Goal: Task Accomplishment & Management: Complete application form

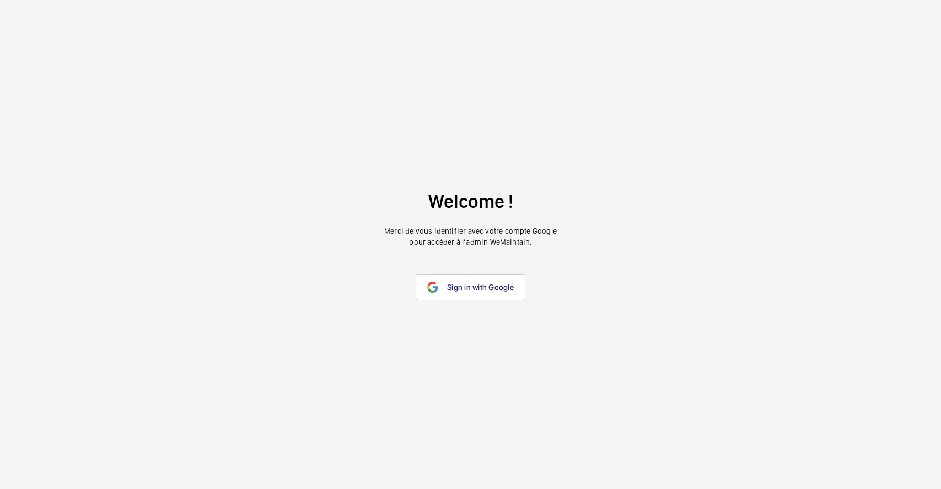
click at [472, 276] on link "Sign in with Google" at bounding box center [471, 287] width 110 height 26
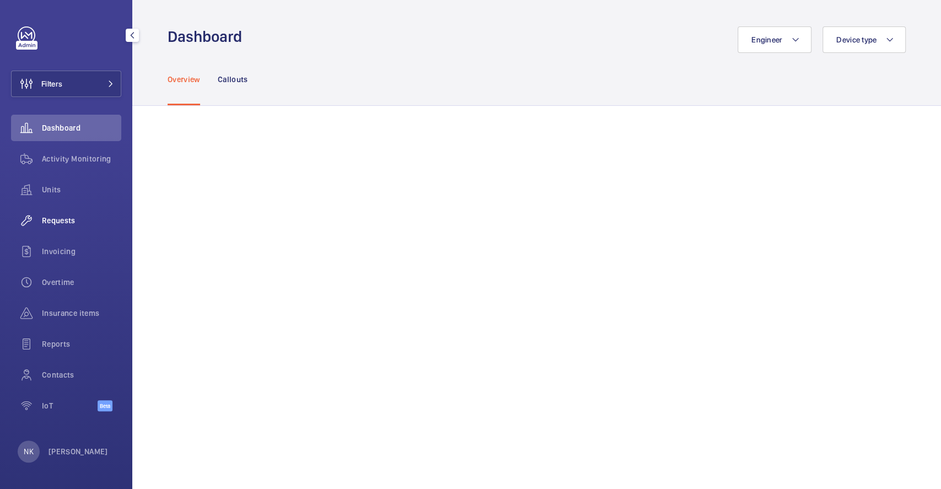
click at [74, 212] on div "Requests" at bounding box center [66, 220] width 110 height 26
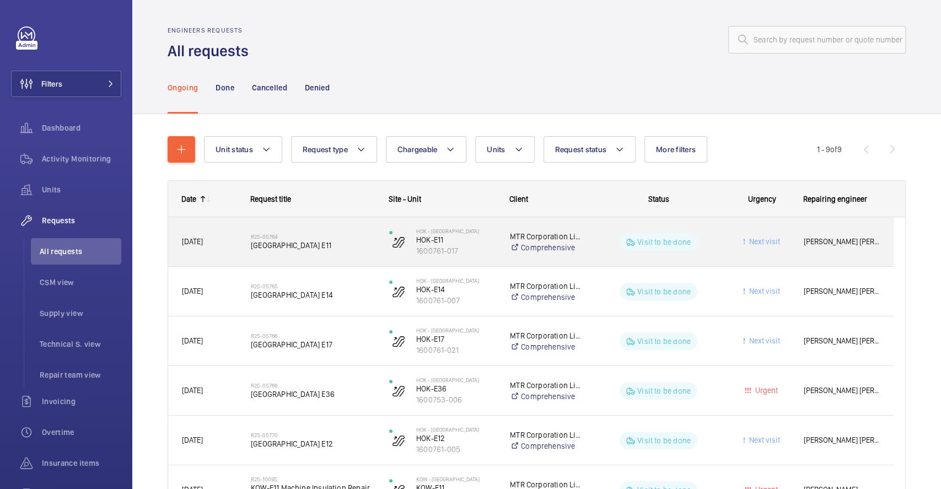
click at [286, 247] on span "[GEOGRAPHIC_DATA] E11" at bounding box center [313, 245] width 124 height 11
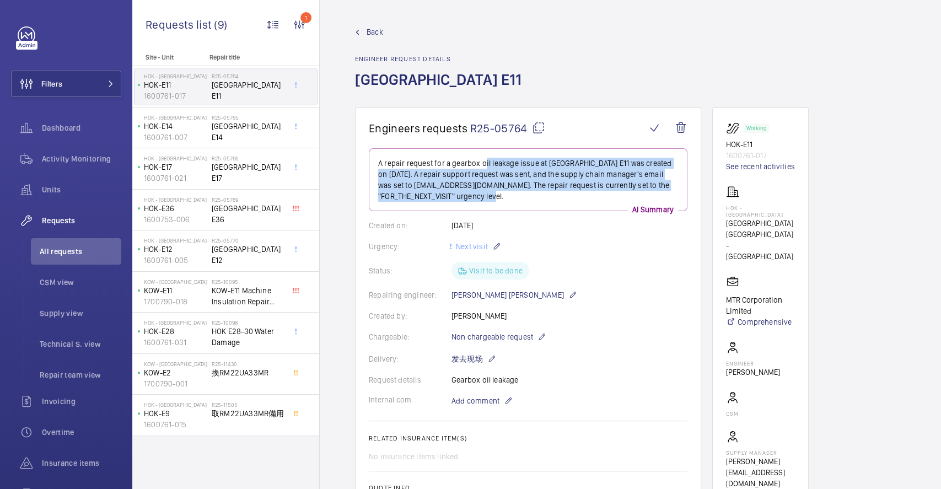
drag, startPoint x: 510, startPoint y: 194, endPoint x: 480, endPoint y: 161, distance: 44.1
click at [480, 161] on p "A repair request for a gearbox oil leakage issue at [GEOGRAPHIC_DATA] E11 was c…" at bounding box center [528, 180] width 300 height 44
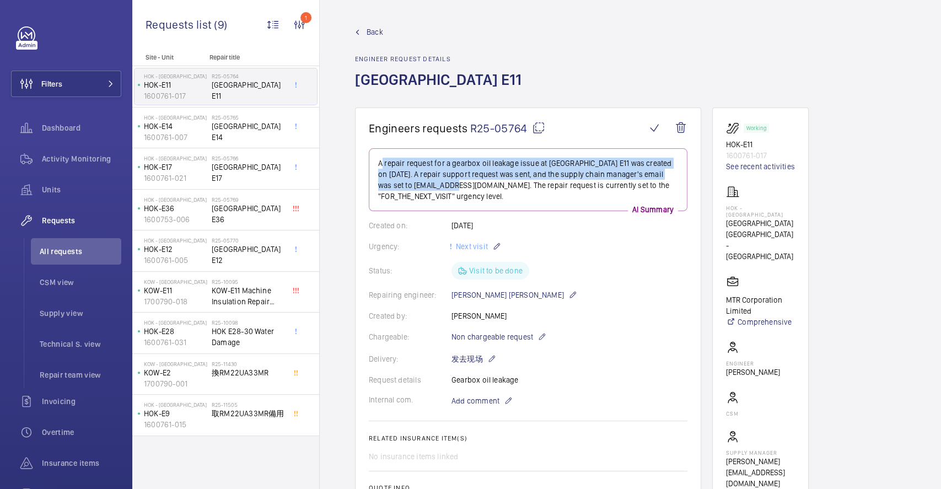
drag, startPoint x: 375, startPoint y: 159, endPoint x: 441, endPoint y: 186, distance: 71.2
click at [441, 186] on div "A repair request for a gearbox oil leakage issue at [GEOGRAPHIC_DATA] E11 was c…" at bounding box center [528, 179] width 319 height 63
click at [441, 186] on p "A repair request for a gearbox oil leakage issue at [GEOGRAPHIC_DATA] E11 was c…" at bounding box center [528, 180] width 300 height 44
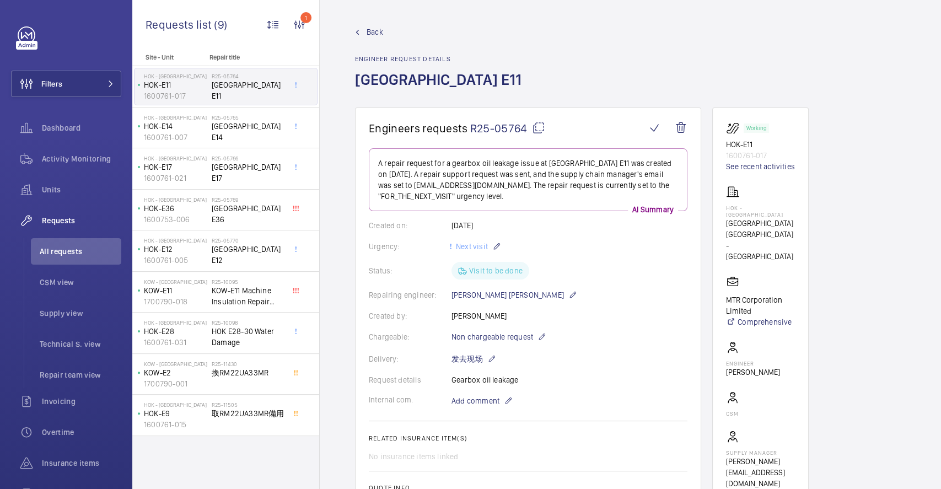
click at [536, 197] on p "A repair request for a gearbox oil leakage issue at [GEOGRAPHIC_DATA] E11 was c…" at bounding box center [528, 180] width 300 height 44
drag, startPoint x: 529, startPoint y: 166, endPoint x: 567, endPoint y: 214, distance: 61.2
click at [567, 214] on wm-front-card-body "A repair request for a gearbox oil leakage issue at [GEOGRAPHIC_DATA] E11 was c…" at bounding box center [528, 374] width 319 height 453
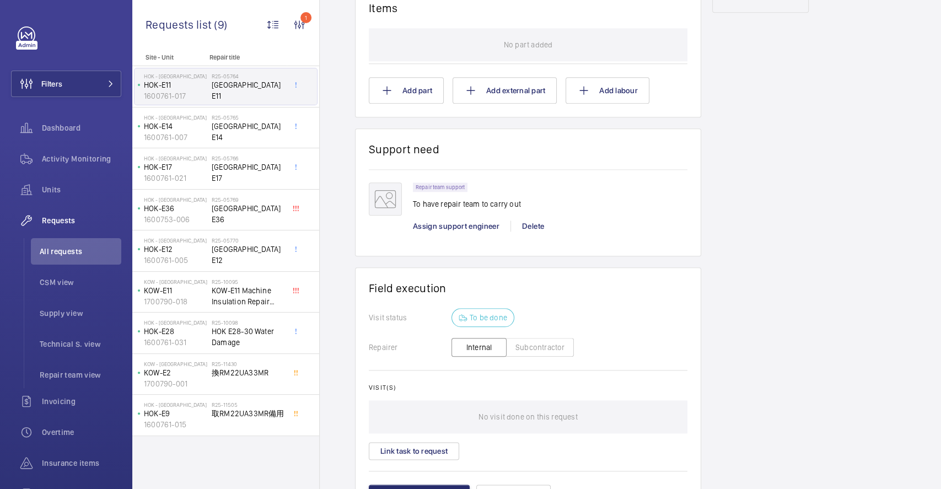
scroll to position [691, 0]
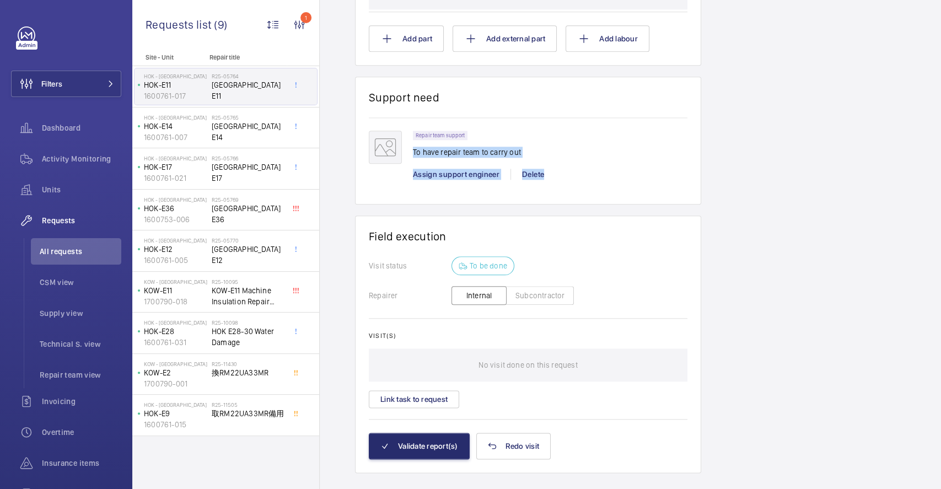
drag, startPoint x: 412, startPoint y: 147, endPoint x: 564, endPoint y: 197, distance: 160.2
click at [564, 197] on wm-front-card "Support need Repair team support To have repair team to carry out Assign suppor…" at bounding box center [528, 141] width 346 height 128
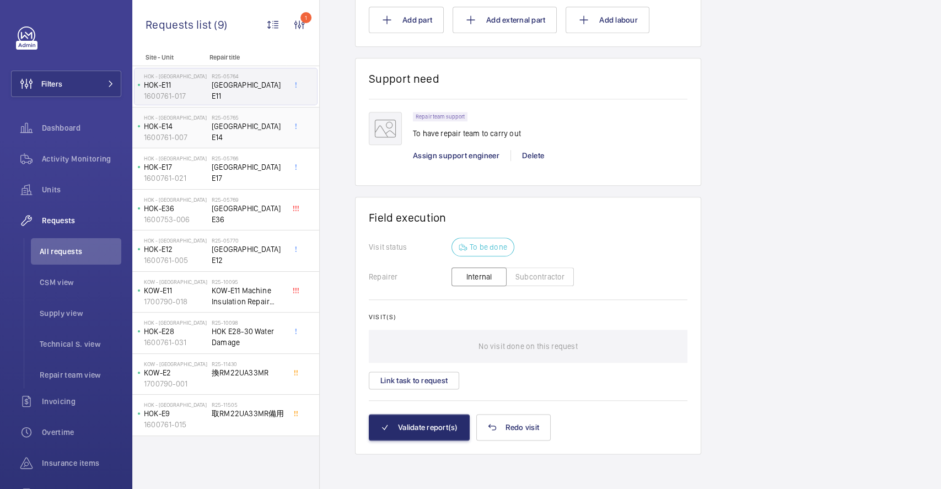
click at [253, 123] on span "[GEOGRAPHIC_DATA] E14" at bounding box center [248, 132] width 73 height 22
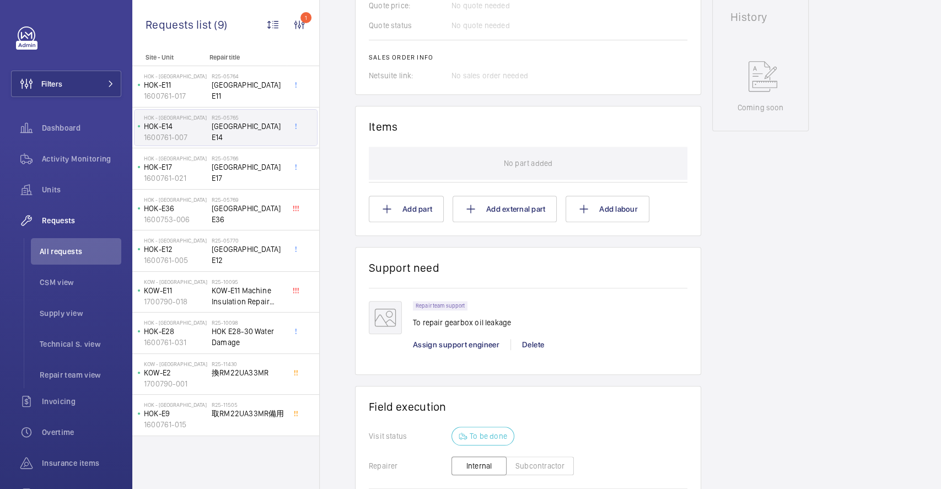
scroll to position [552, 0]
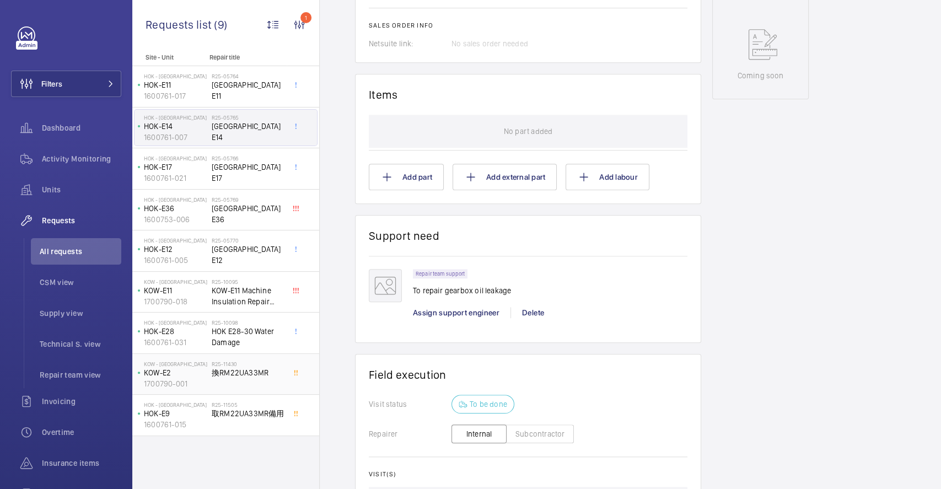
click at [243, 371] on span "換RM22UA33MR" at bounding box center [248, 372] width 73 height 11
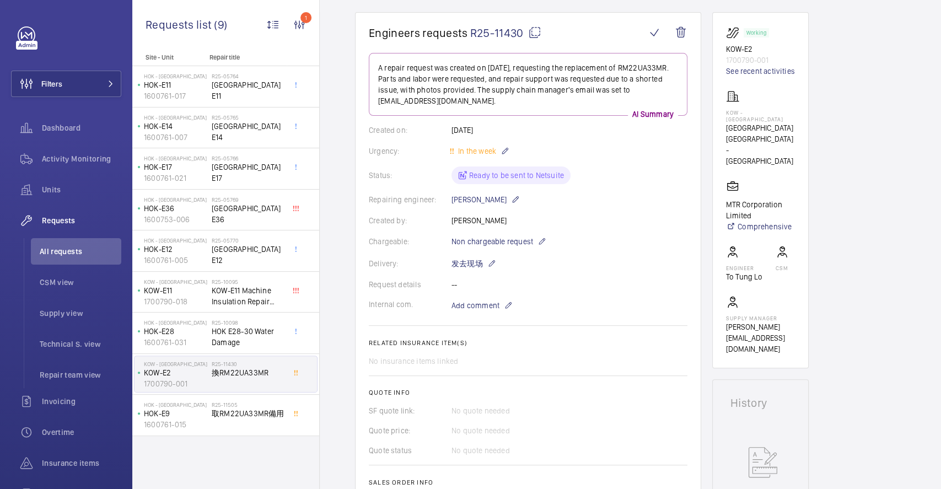
scroll to position [95, 0]
click at [256, 411] on span "取RM22UA33MR備用" at bounding box center [248, 413] width 73 height 11
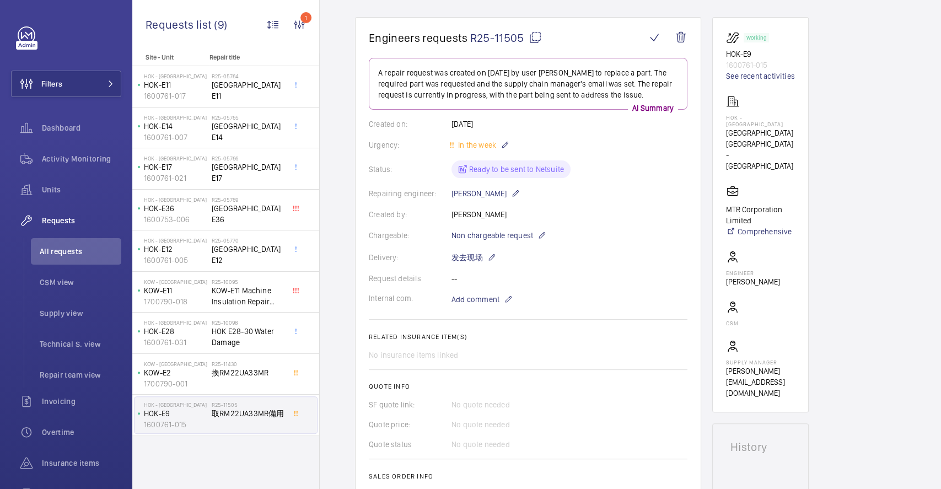
scroll to position [91, 0]
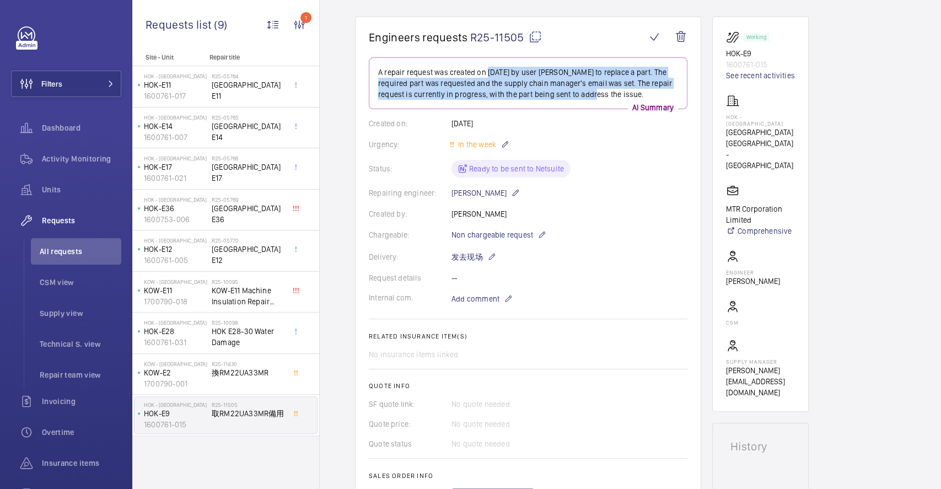
drag, startPoint x: 484, startPoint y: 73, endPoint x: 586, endPoint y: 93, distance: 104.5
click at [586, 93] on p "A repair request was created on [DATE] by user [PERSON_NAME] to replace a part.…" at bounding box center [528, 83] width 300 height 33
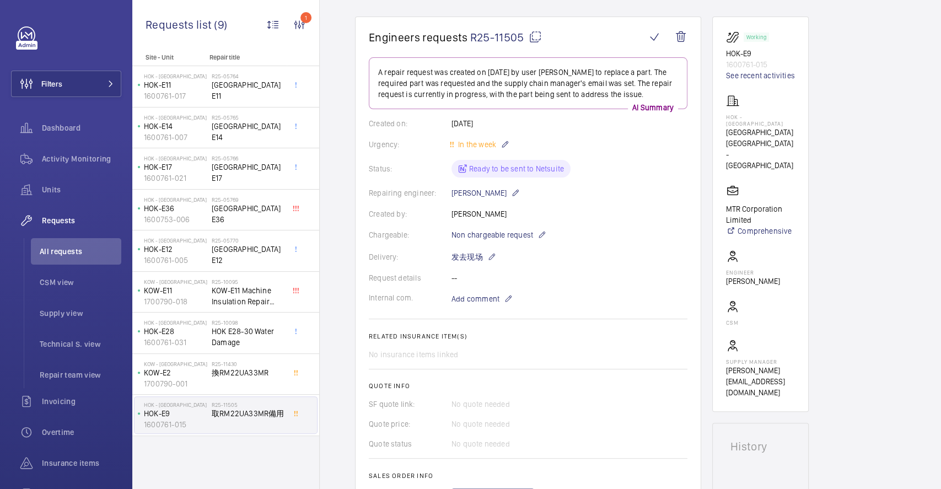
click at [532, 69] on p "A repair request was created on [DATE] by user [PERSON_NAME] to replace a part.…" at bounding box center [528, 83] width 300 height 33
drag, startPoint x: 532, startPoint y: 69, endPoint x: 637, endPoint y: 89, distance: 106.2
click at [637, 89] on p "A repair request was created on [DATE] by user [PERSON_NAME] to replace a part.…" at bounding box center [528, 83] width 300 height 33
drag, startPoint x: 637, startPoint y: 89, endPoint x: 674, endPoint y: 188, distance: 105.5
click at [674, 188] on div "Repairing engineer: [PERSON_NAME]" at bounding box center [528, 192] width 319 height 13
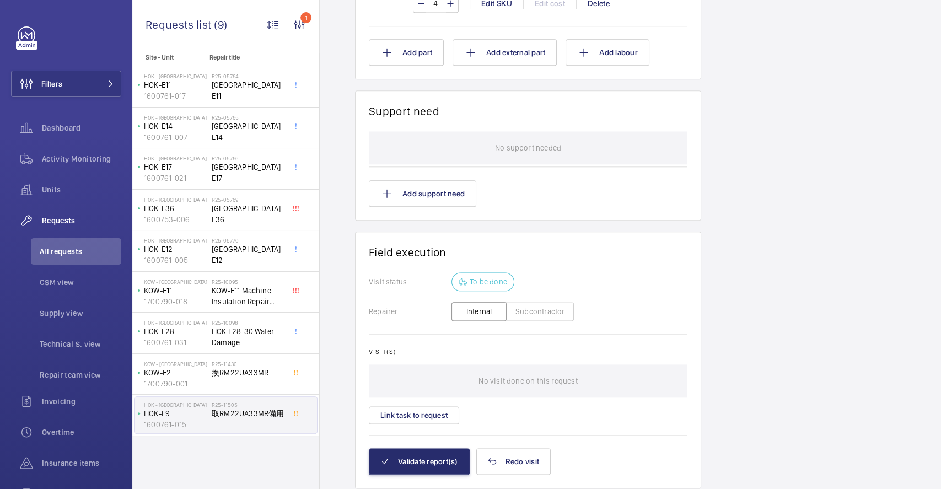
scroll to position [782, 0]
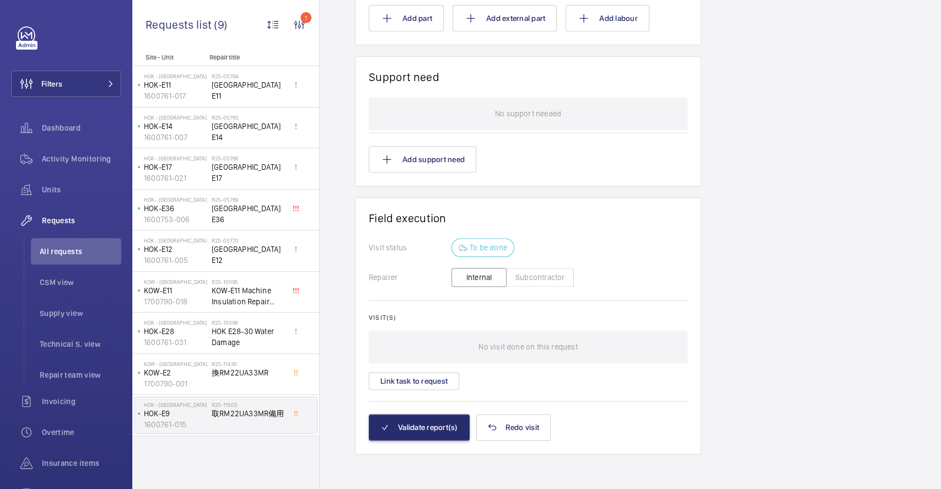
click at [525, 283] on button "Subcontractor" at bounding box center [540, 277] width 68 height 19
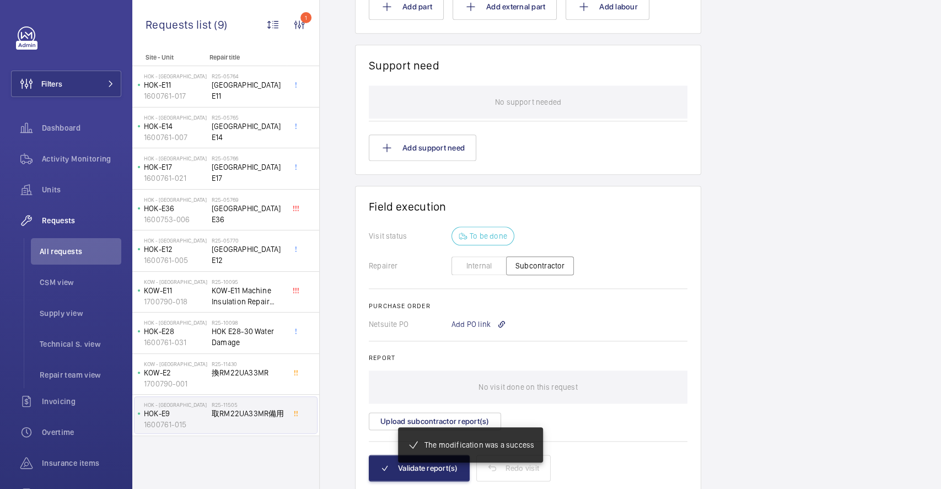
click at [478, 256] on button "Internal" at bounding box center [478, 265] width 55 height 19
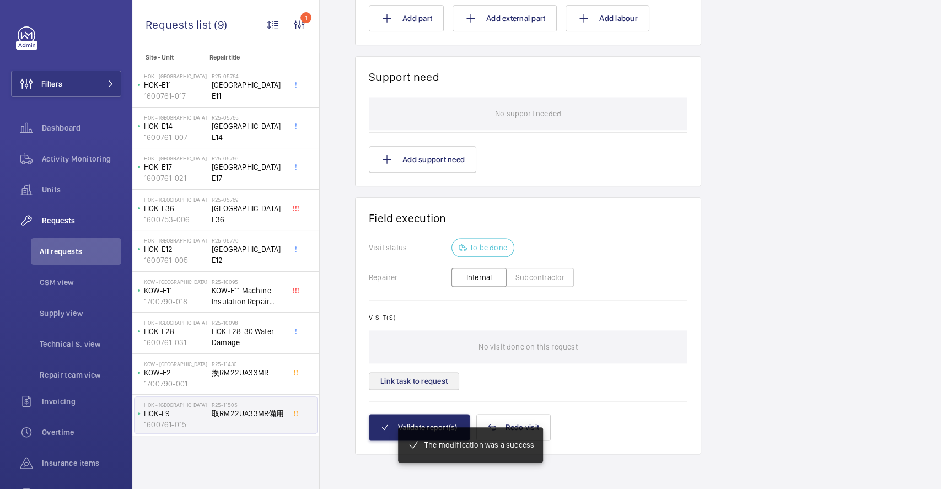
scroll to position [793, 0]
click at [401, 376] on button "Link task to request" at bounding box center [414, 381] width 90 height 18
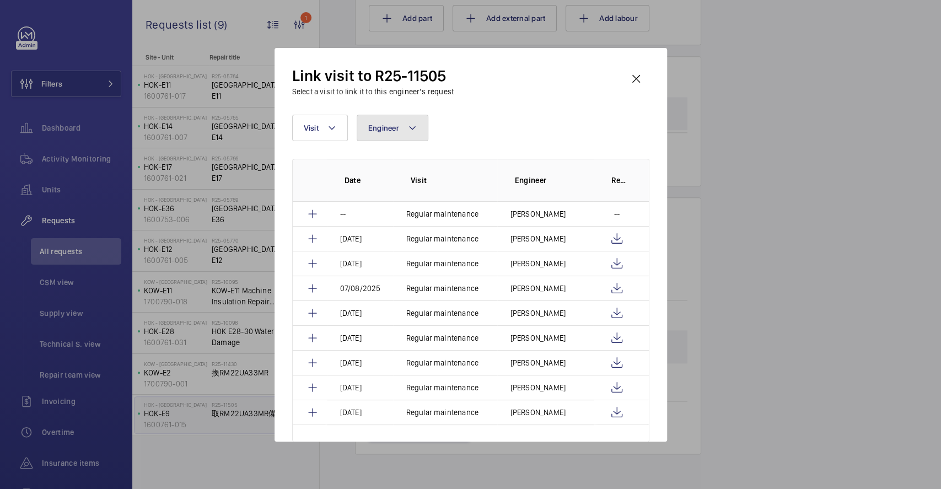
click at [369, 127] on span "Engineer" at bounding box center [383, 127] width 31 height 9
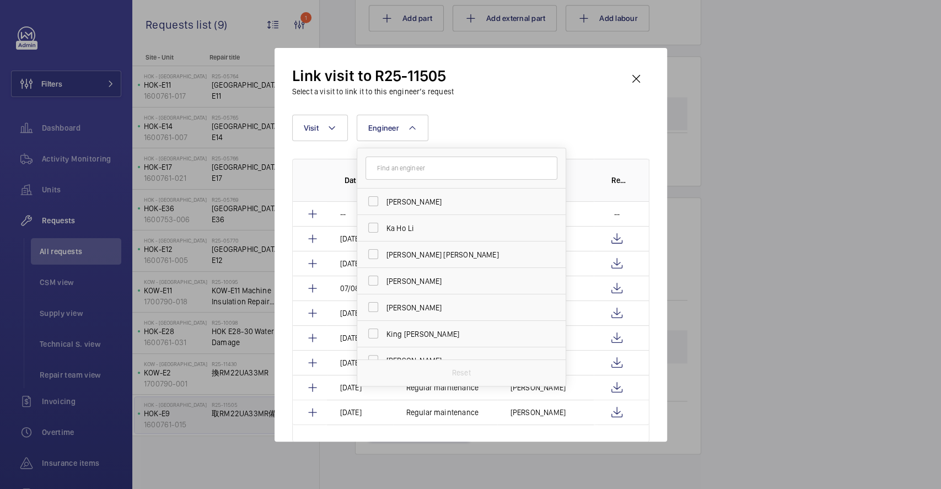
click at [473, 102] on div "Link visit to R25-11505 Select a visit to link it to this engineer’s request Vi…" at bounding box center [470, 254] width 357 height 376
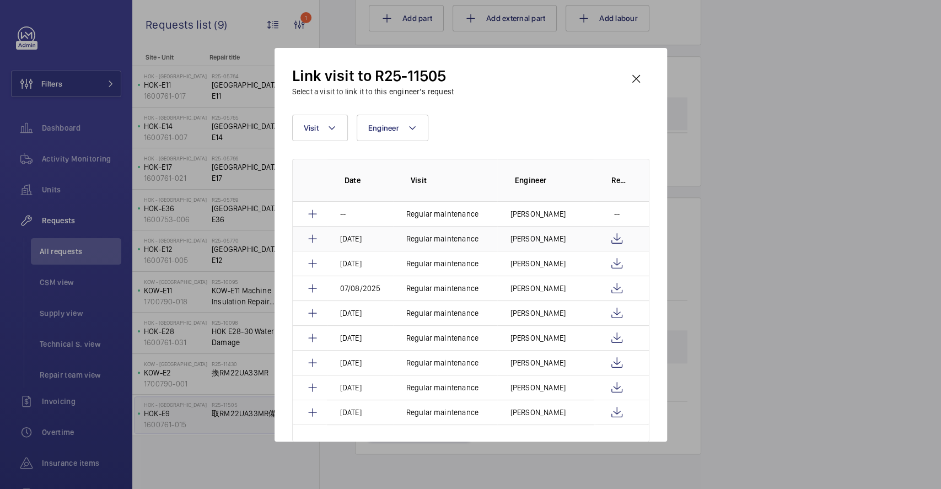
click at [426, 238] on p "Regular maintenance" at bounding box center [442, 238] width 72 height 11
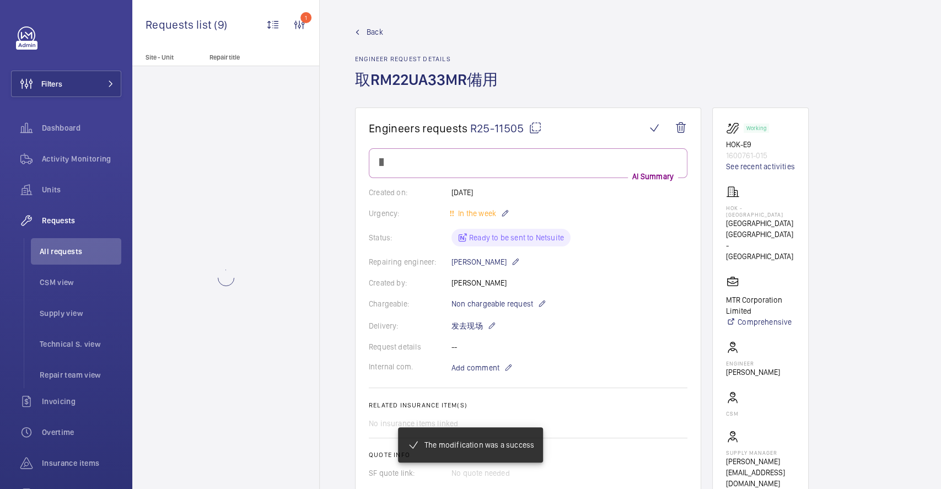
scroll to position [753, 0]
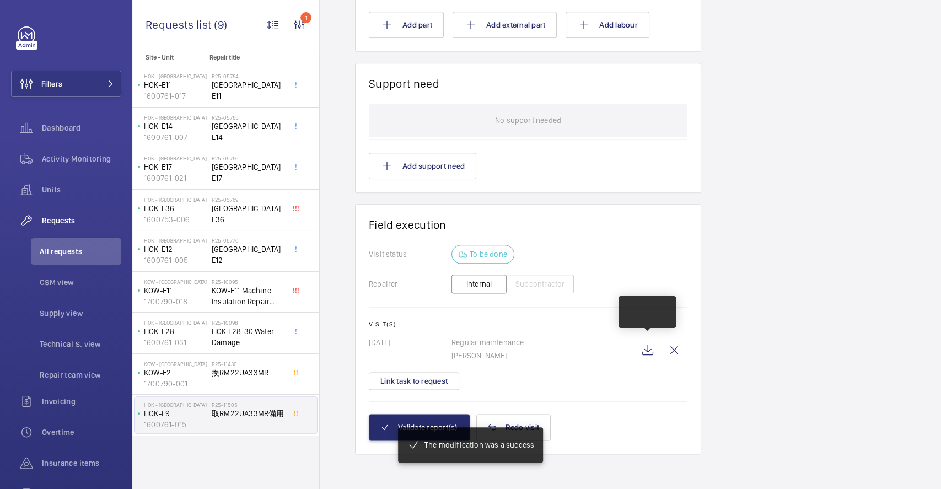
scroll to position [786, 0]
click at [677, 352] on wm-front-icon-button at bounding box center [674, 350] width 26 height 26
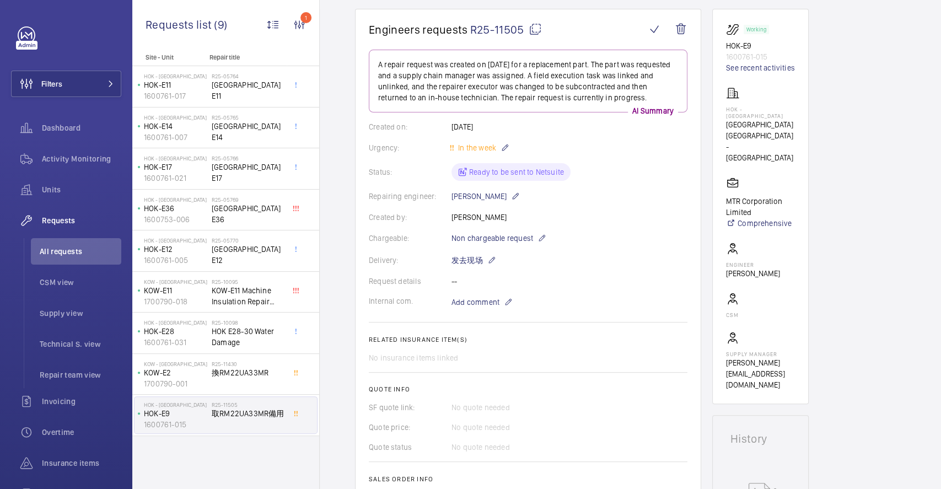
scroll to position [98, 0]
drag, startPoint x: 464, startPoint y: 171, endPoint x: 569, endPoint y: 170, distance: 104.7
click at [569, 170] on div "Status: Ready to be sent to Netsuite" at bounding box center [528, 173] width 319 height 18
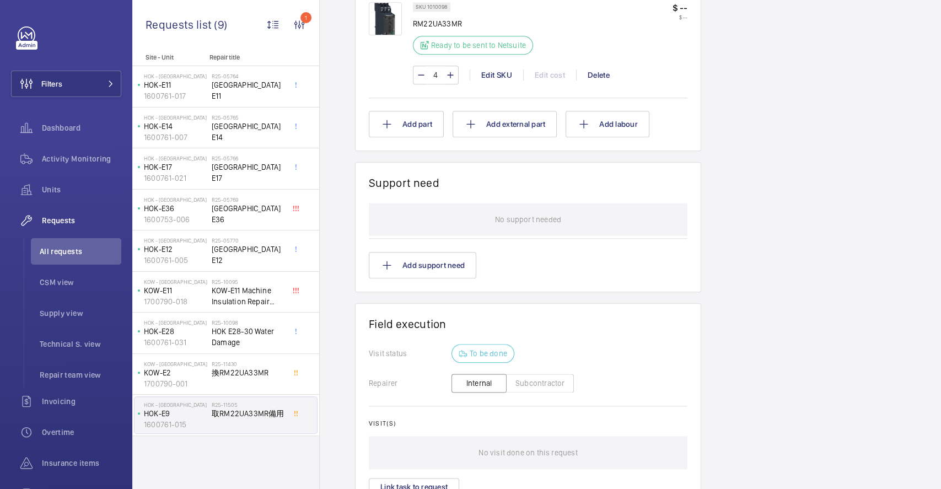
scroll to position [793, 0]
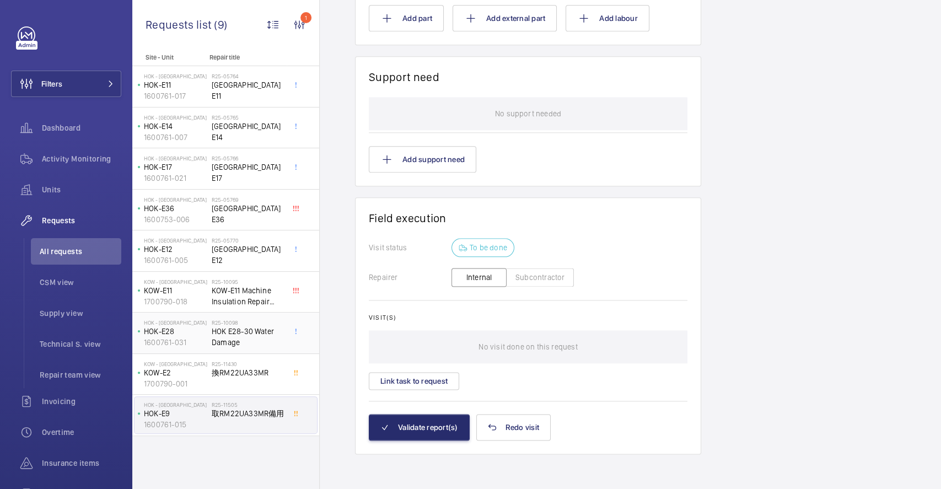
click at [238, 321] on h2 "R25-10098" at bounding box center [248, 322] width 73 height 7
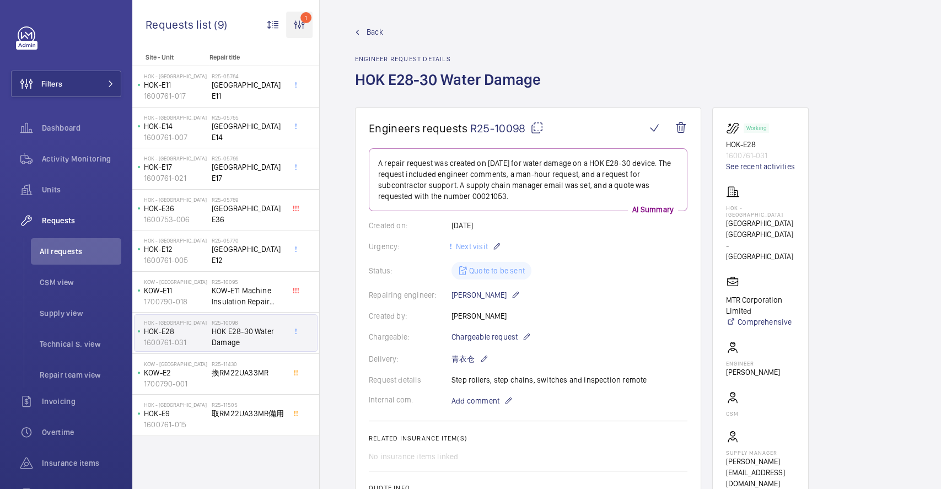
click at [302, 24] on wm-front-icon-button "1" at bounding box center [299, 25] width 26 height 26
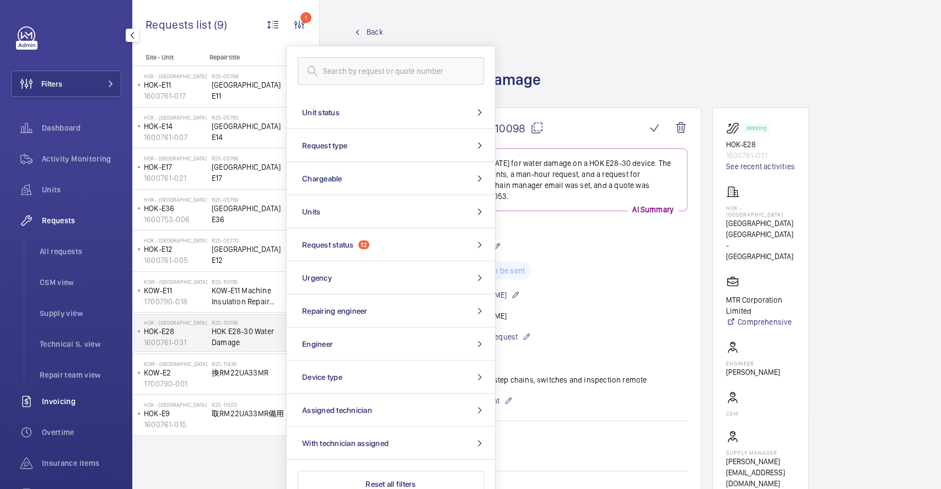
click at [64, 395] on div "Invoicing" at bounding box center [66, 401] width 110 height 26
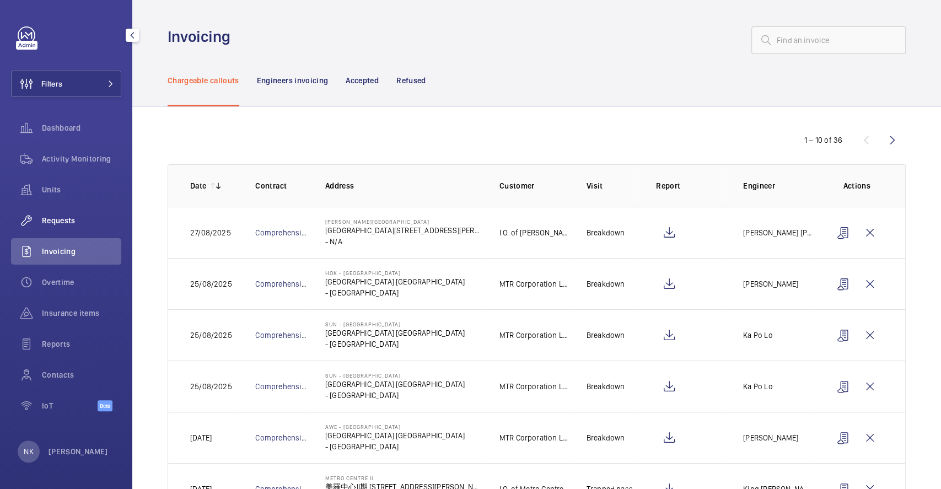
click at [68, 209] on div "Requests" at bounding box center [66, 220] width 110 height 26
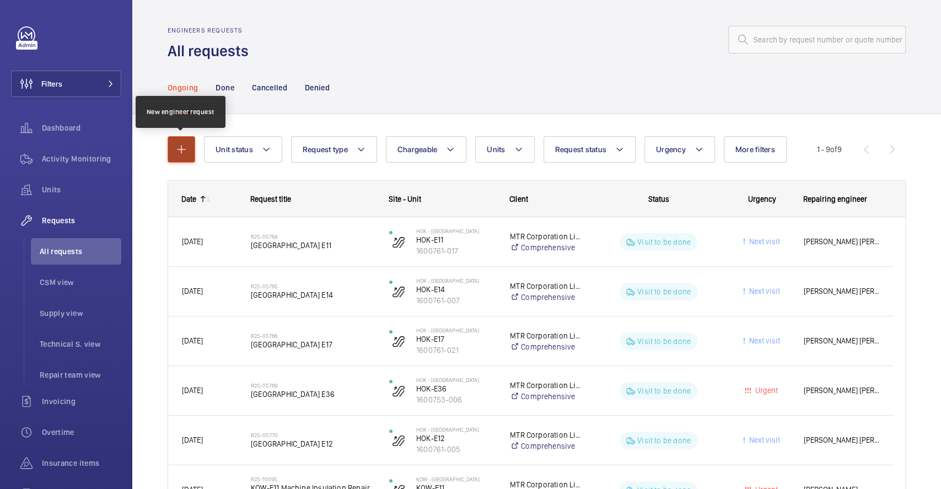
click at [175, 141] on button "button" at bounding box center [182, 149] width 28 height 26
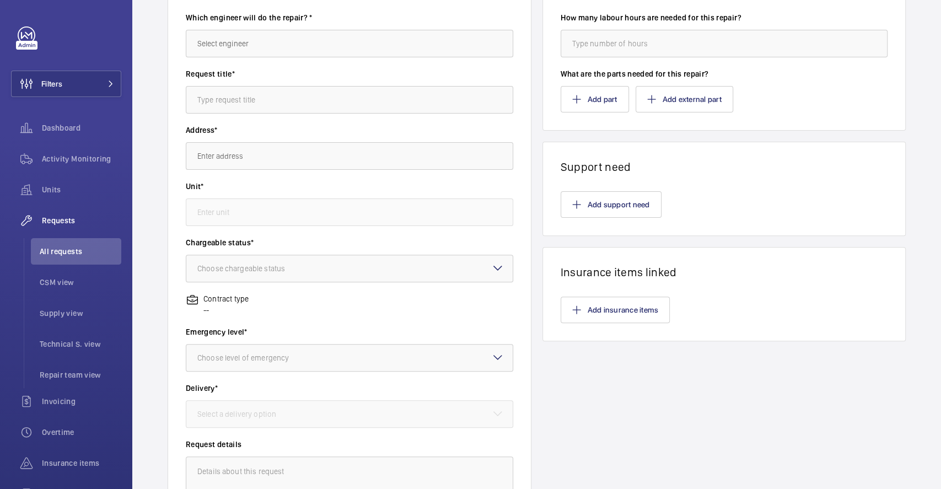
scroll to position [262, 0]
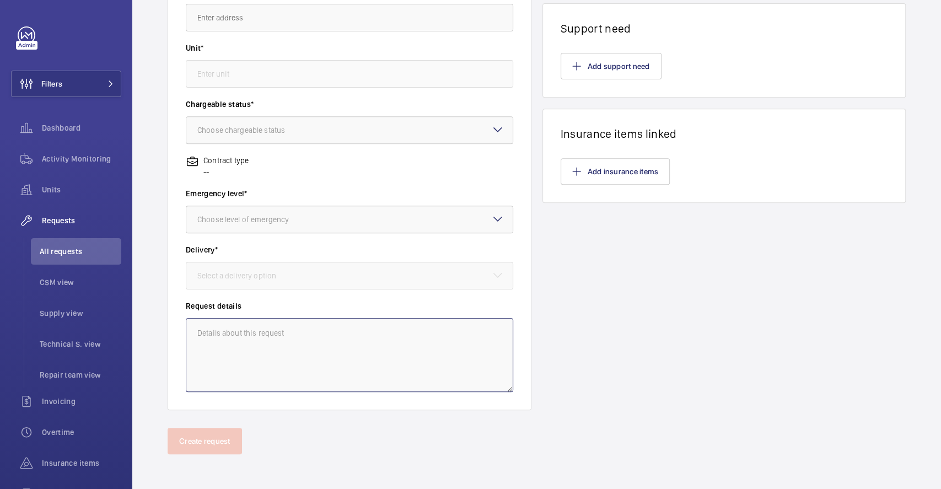
click at [250, 330] on textarea at bounding box center [349, 355] width 327 height 74
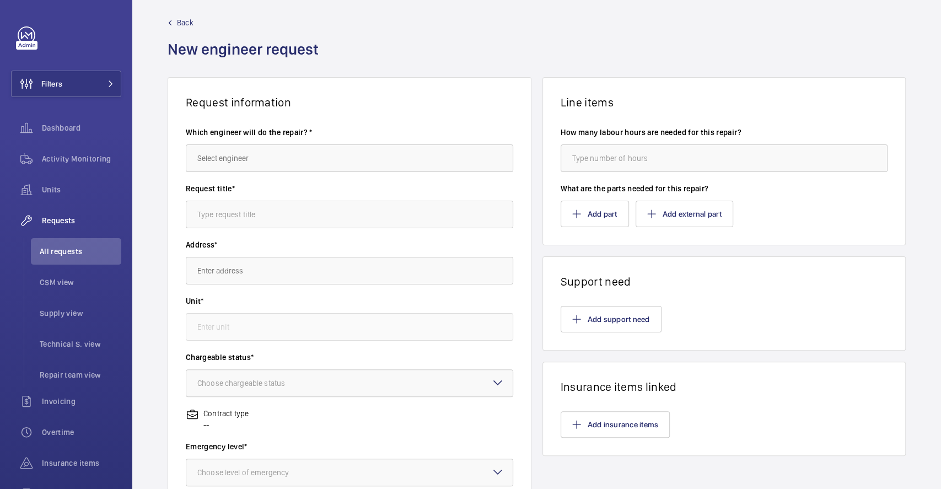
scroll to position [8, 0]
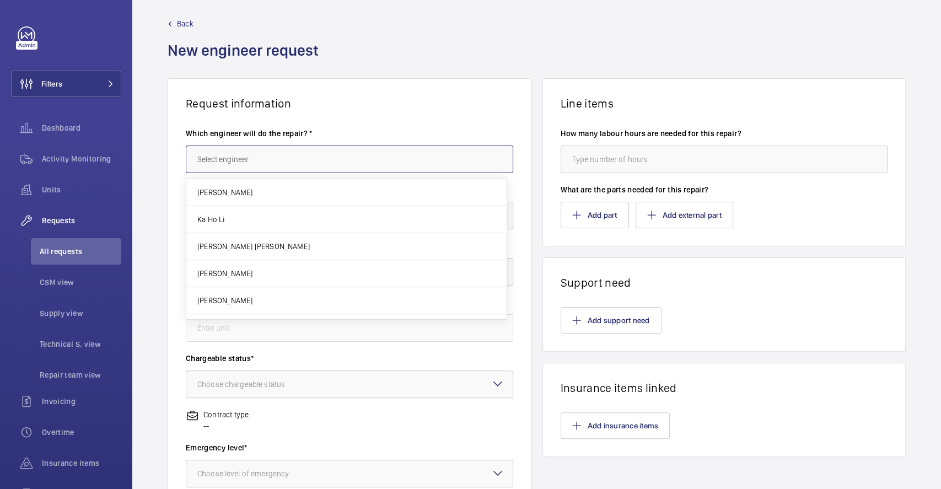
click at [400, 157] on input "text" at bounding box center [349, 160] width 327 height 28
click at [401, 126] on wm-front-card-body "Which engineer will do the repair? * Request title* Address* Unit* Chargeable s…" at bounding box center [349, 386] width 363 height 553
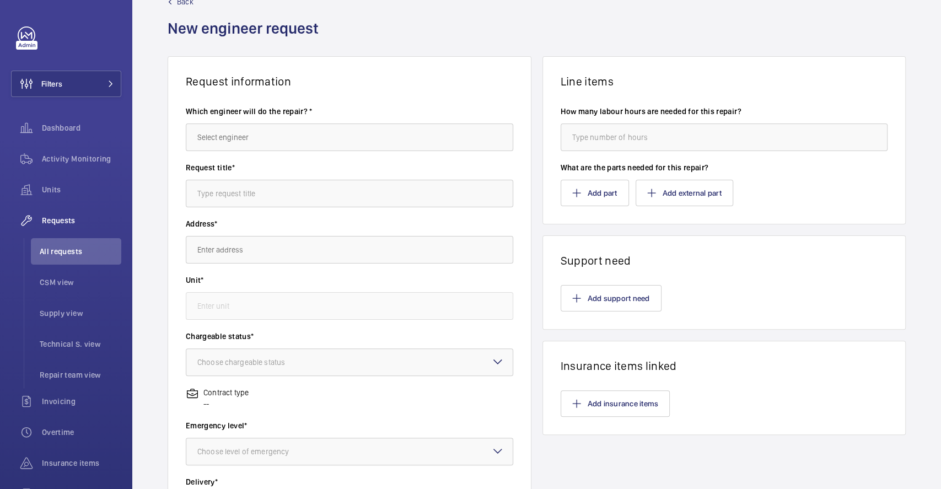
scroll to position [127, 0]
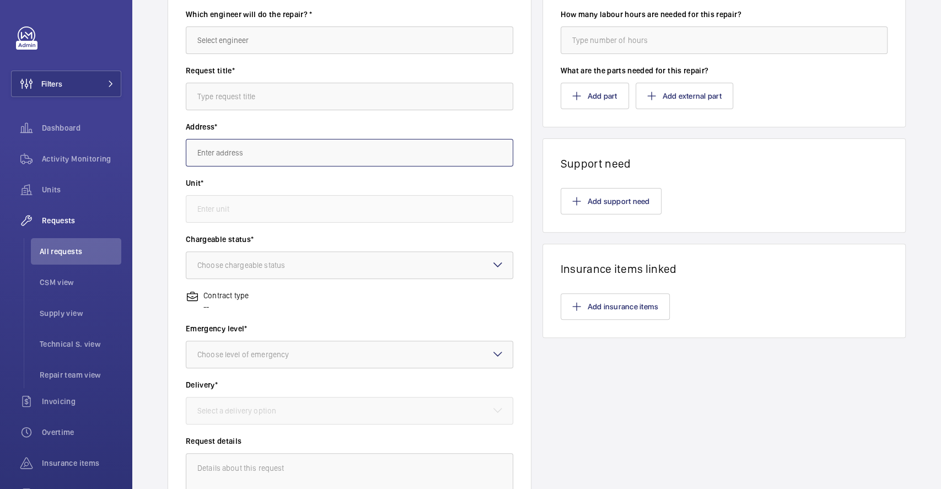
click at [238, 146] on input "text" at bounding box center [349, 153] width 327 height 28
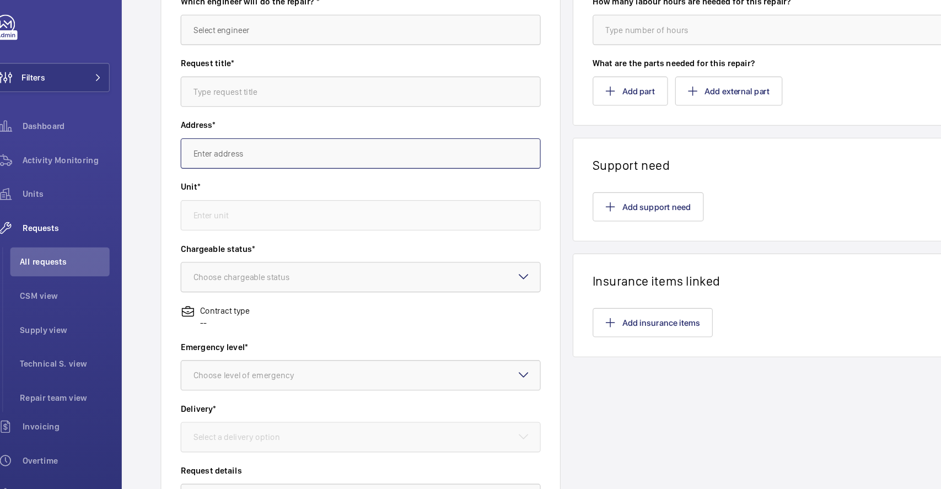
click at [216, 152] on input "text" at bounding box center [349, 153] width 327 height 28
click at [224, 101] on input "text" at bounding box center [349, 97] width 327 height 28
click at [218, 146] on input "text" at bounding box center [349, 153] width 327 height 28
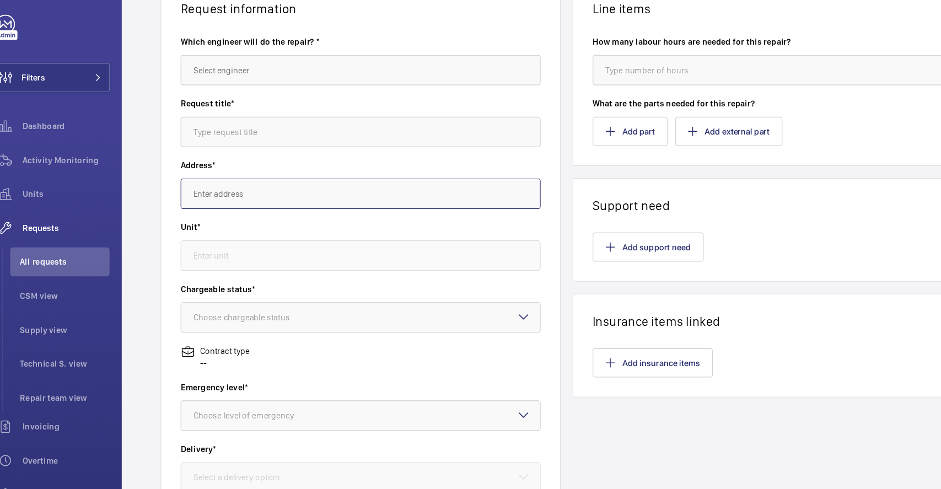
scroll to position [90, 0]
click at [243, 193] on input "text" at bounding box center [349, 190] width 327 height 28
type input "[GEOGRAPHIC_DATA]"
type input "水大山"
click at [243, 191] on input "[PERSON_NAME]" at bounding box center [349, 190] width 327 height 28
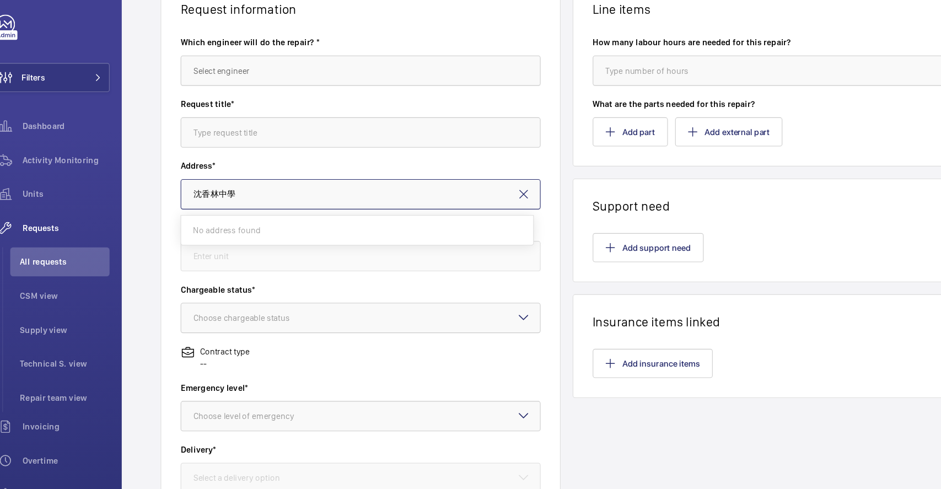
type input "沈香林中學"
click at [491, 184] on mat-icon at bounding box center [497, 190] width 13 height 13
click at [251, 127] on input "text" at bounding box center [349, 134] width 327 height 28
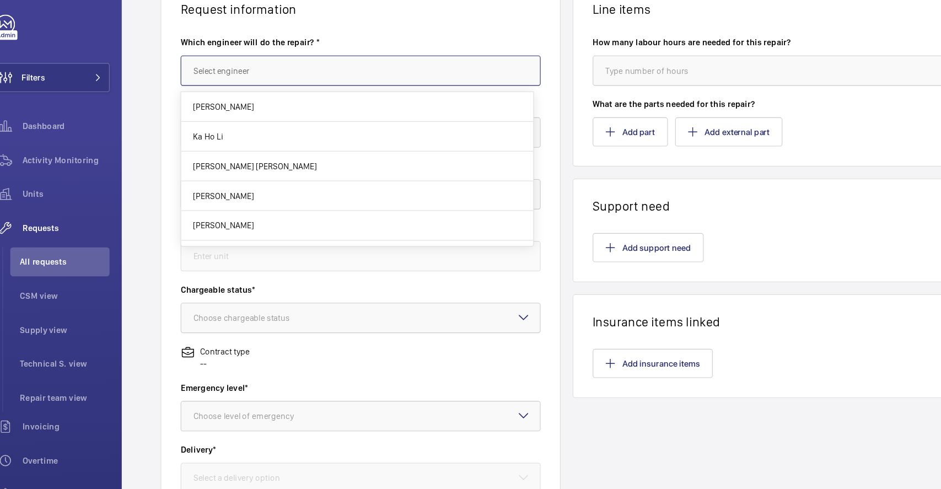
click at [244, 72] on input "text" at bounding box center [349, 78] width 327 height 28
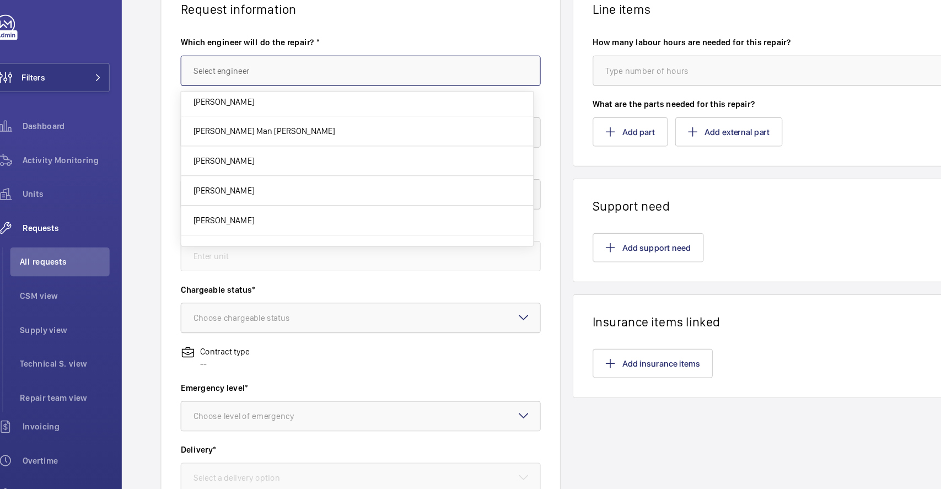
scroll to position [284, 0]
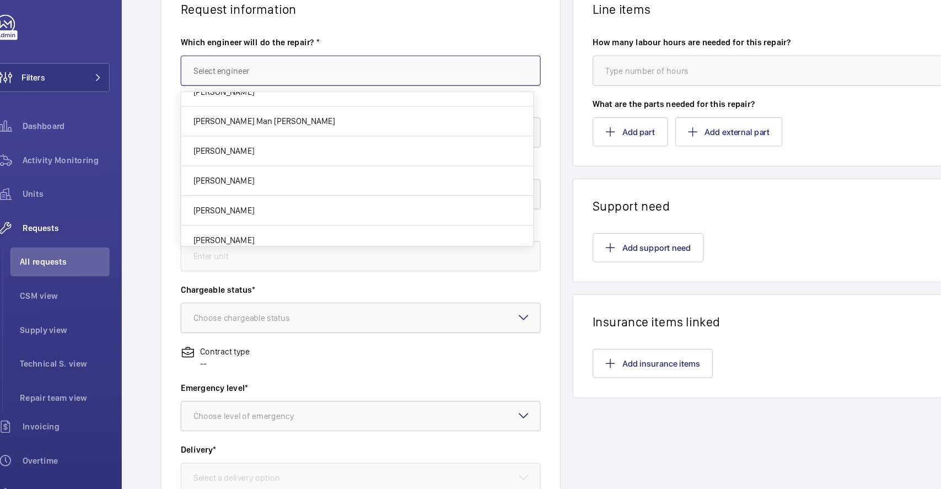
click at [240, 75] on input "text" at bounding box center [349, 78] width 327 height 28
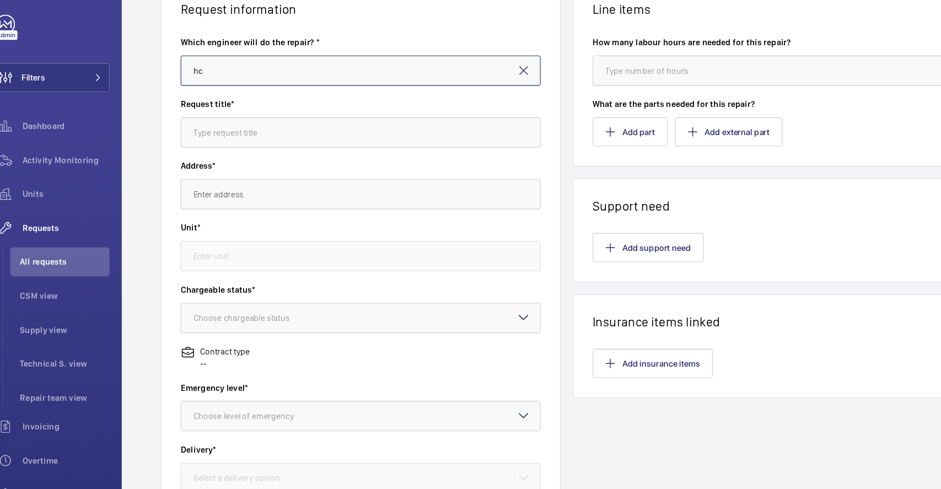
type input "h"
type input "[PERSON_NAME]"
click at [230, 133] on input "text" at bounding box center [349, 134] width 327 height 28
type input "f"
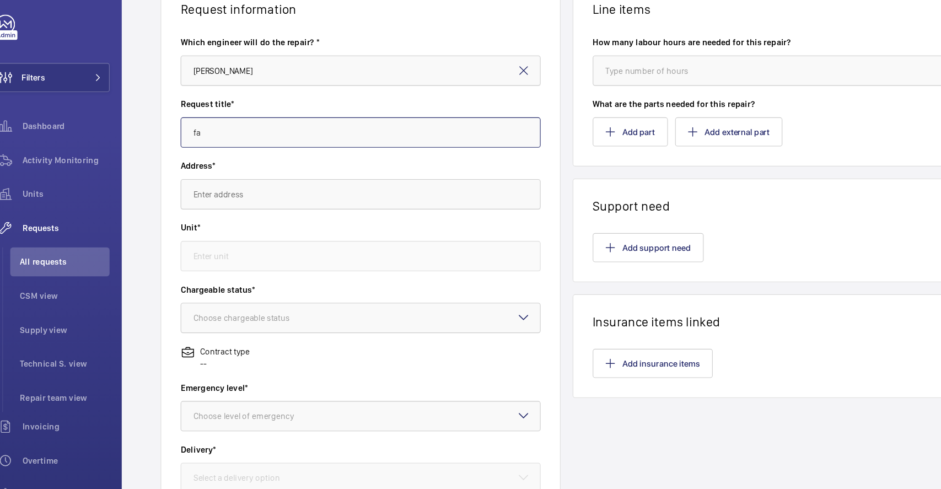
type input "f"
type input "d"
type input "F"
type input "f"
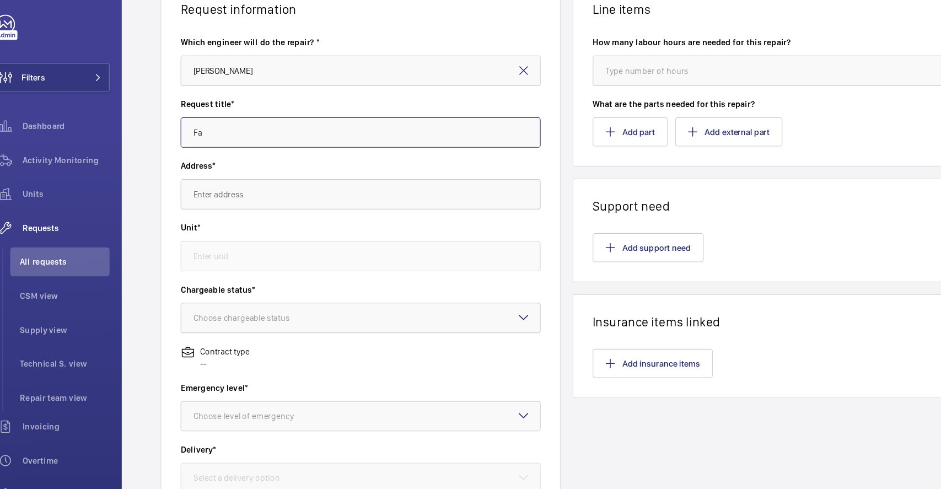
type input "F"
type input "A"
type input "P"
click at [227, 209] on div "Address*" at bounding box center [349, 187] width 327 height 56
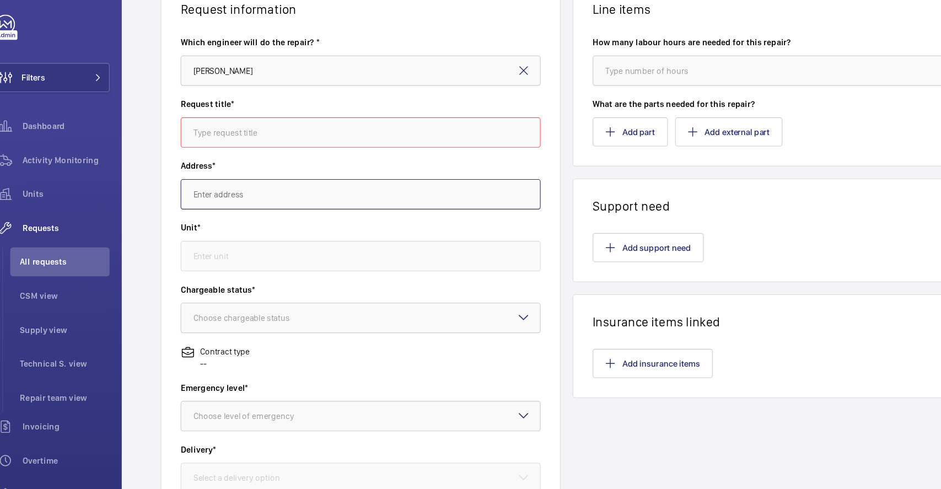
click at [231, 187] on input "text" at bounding box center [349, 190] width 327 height 28
type input "尸"
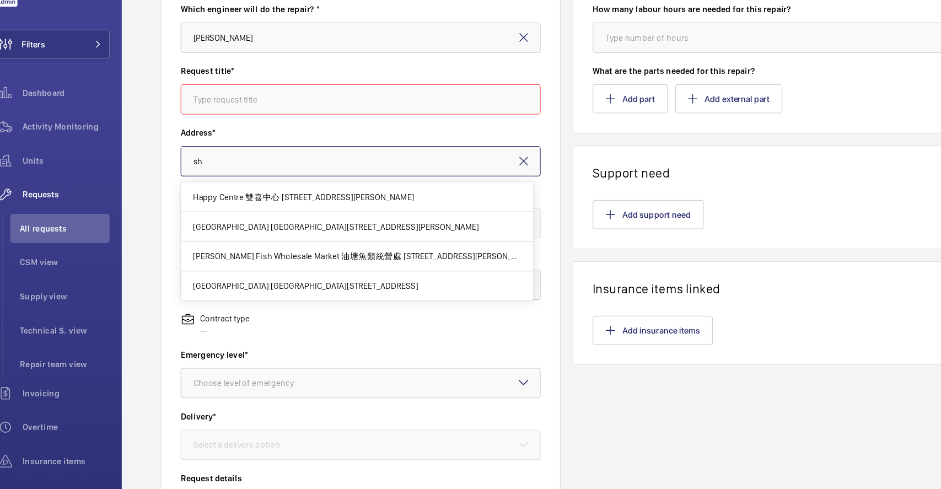
click at [264, 192] on input "sh" at bounding box center [349, 190] width 327 height 28
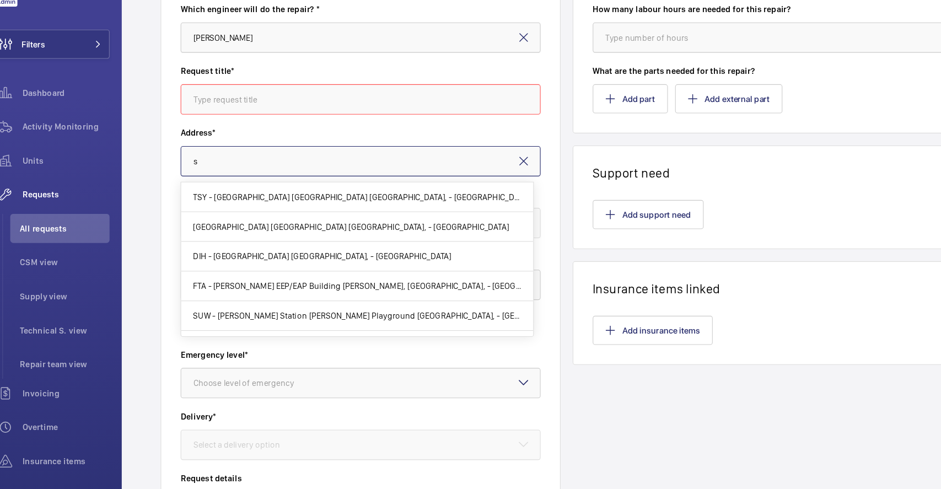
type input "s"
click at [252, 163] on label "Address*" at bounding box center [349, 164] width 327 height 11
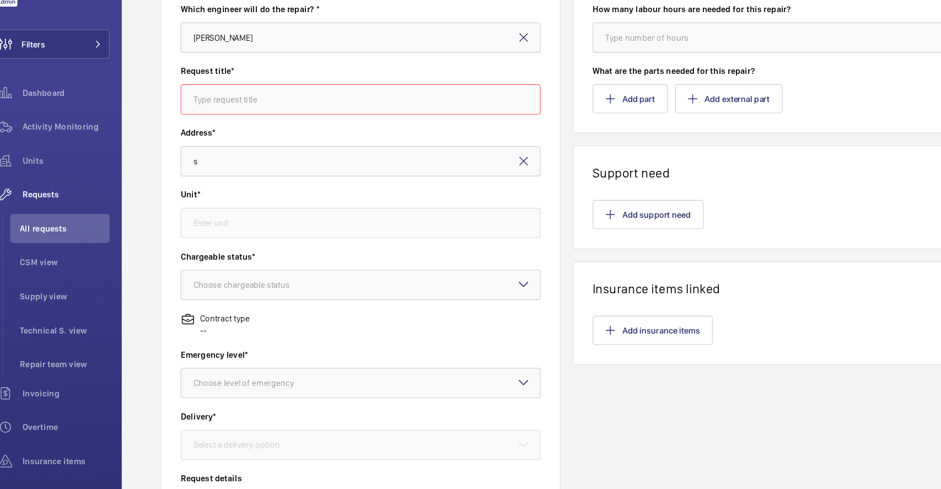
click at [492, 188] on mat-icon at bounding box center [497, 190] width 13 height 13
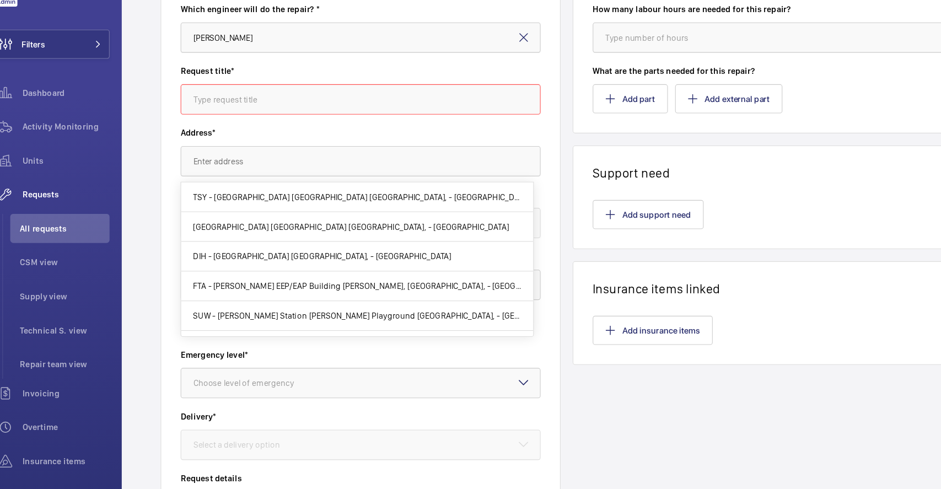
click at [238, 156] on div "Request title*" at bounding box center [349, 131] width 327 height 56
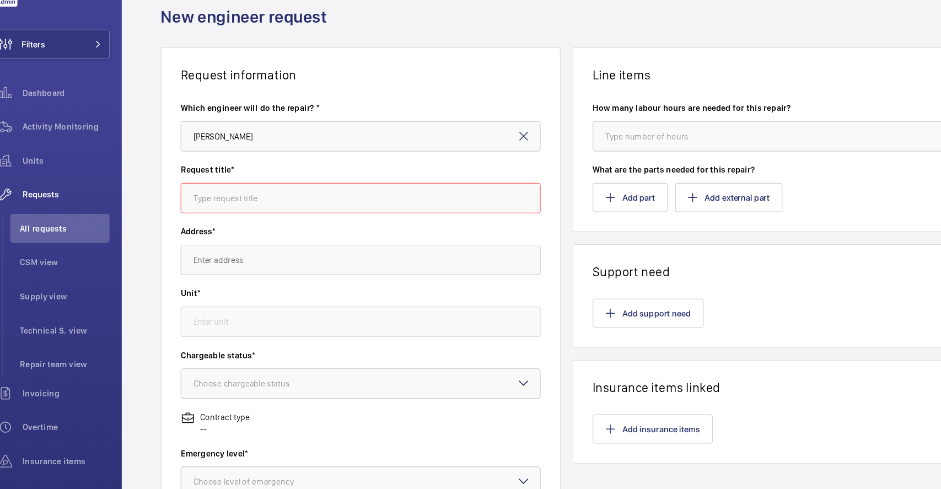
click at [491, 173] on mat-icon at bounding box center [497, 167] width 13 height 13
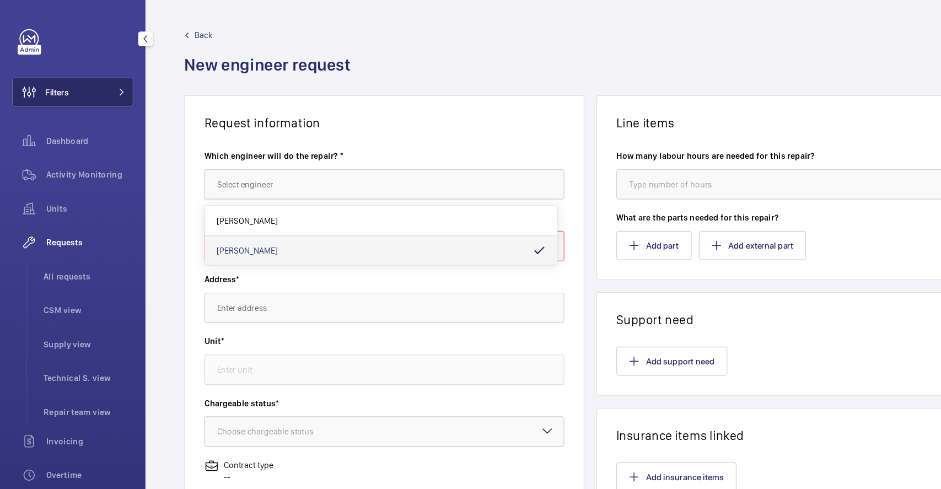
click at [78, 90] on button "Filters" at bounding box center [66, 84] width 110 height 26
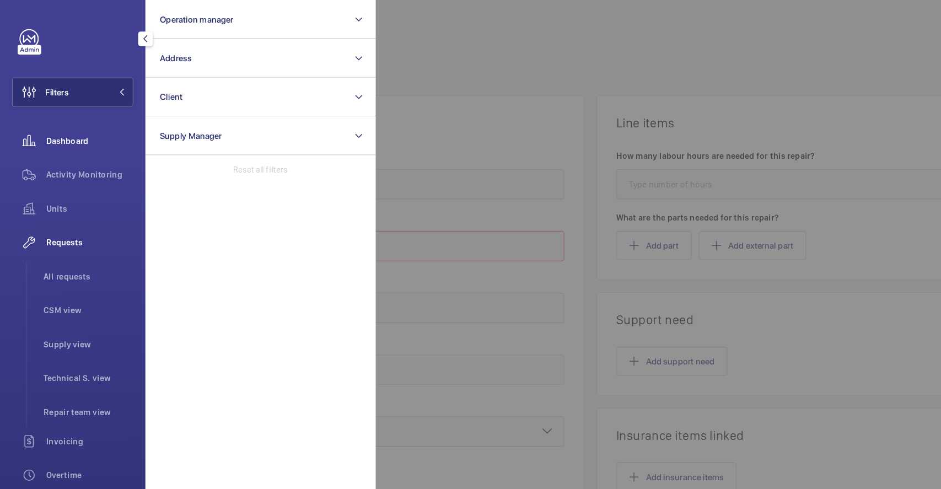
click at [69, 129] on span "Dashboard" at bounding box center [81, 127] width 79 height 11
